Goal: Information Seeking & Learning: Learn about a topic

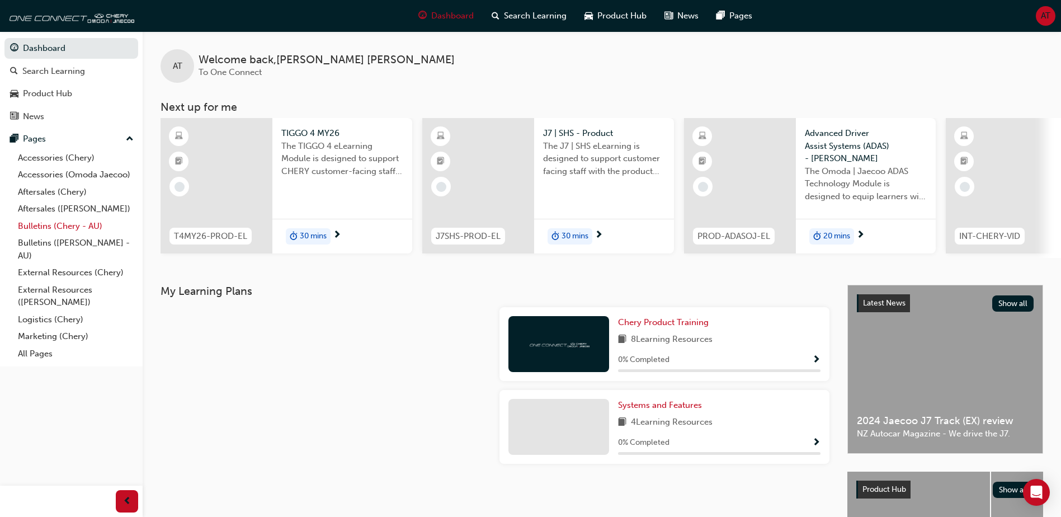
click at [77, 228] on link "Bulletins (Chery - AU)" at bounding box center [75, 226] width 125 height 17
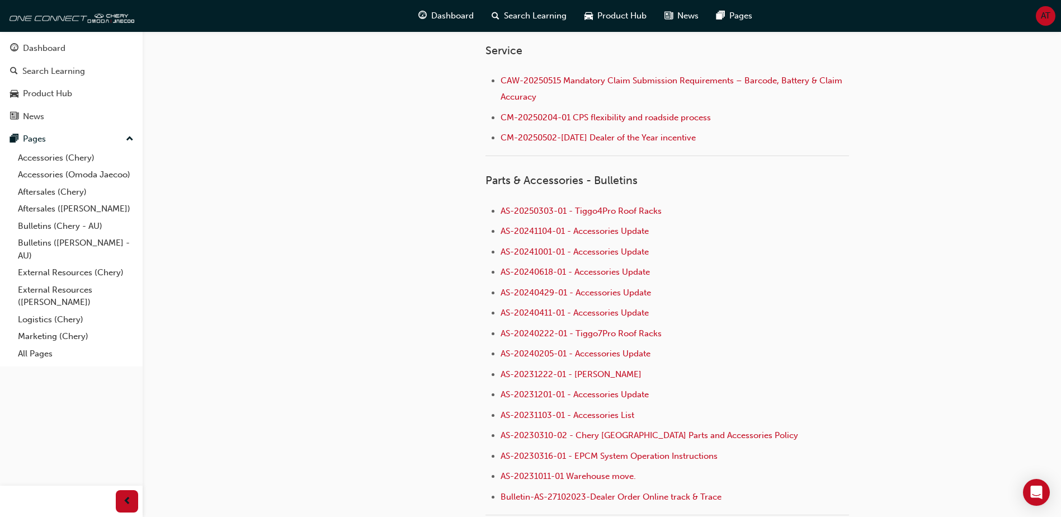
scroll to position [783, 0]
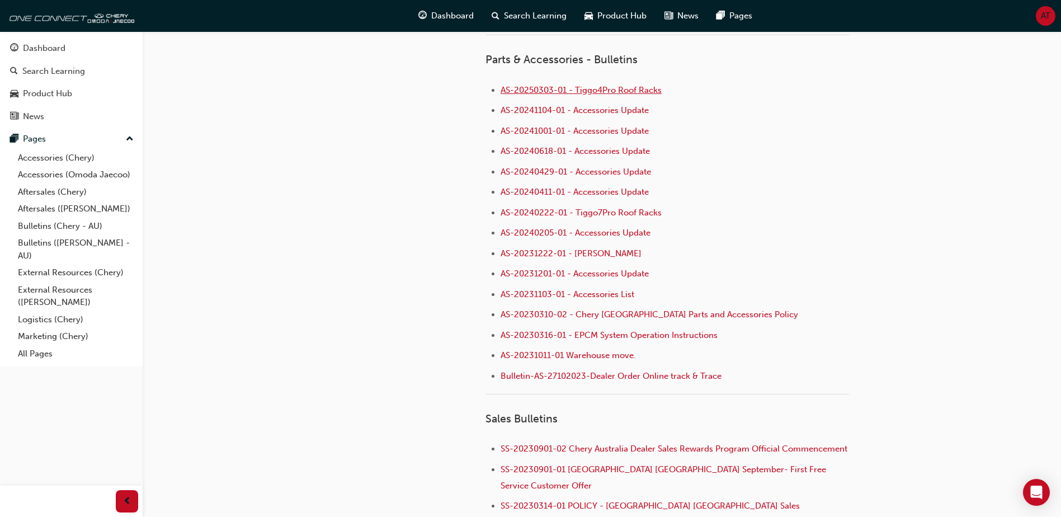
click at [603, 88] on span "AS-20250303-01 - Tiggo4Pro Roof Racks" at bounding box center [581, 90] width 161 height 10
